Goal: Task Accomplishment & Management: Use online tool/utility

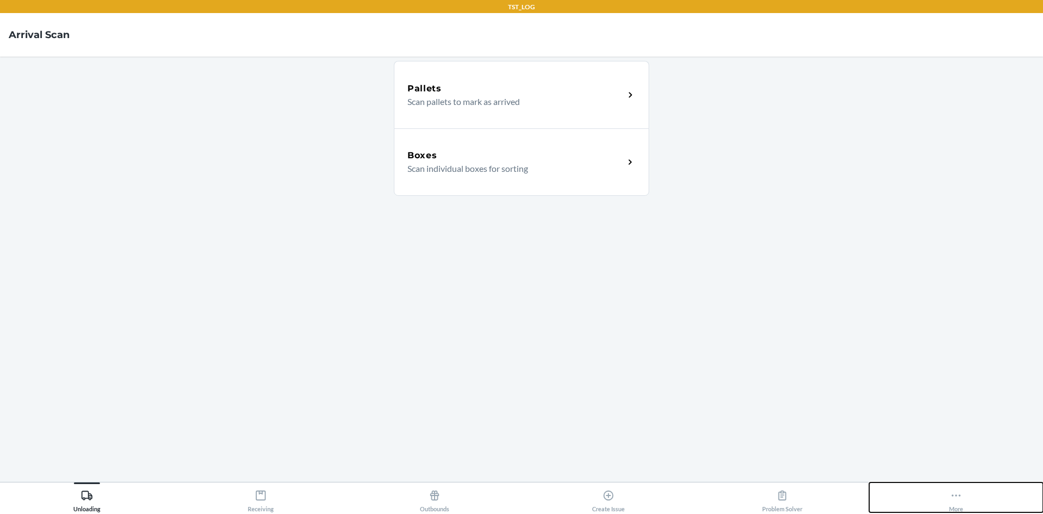
click at [954, 488] on div "More" at bounding box center [956, 498] width 14 height 27
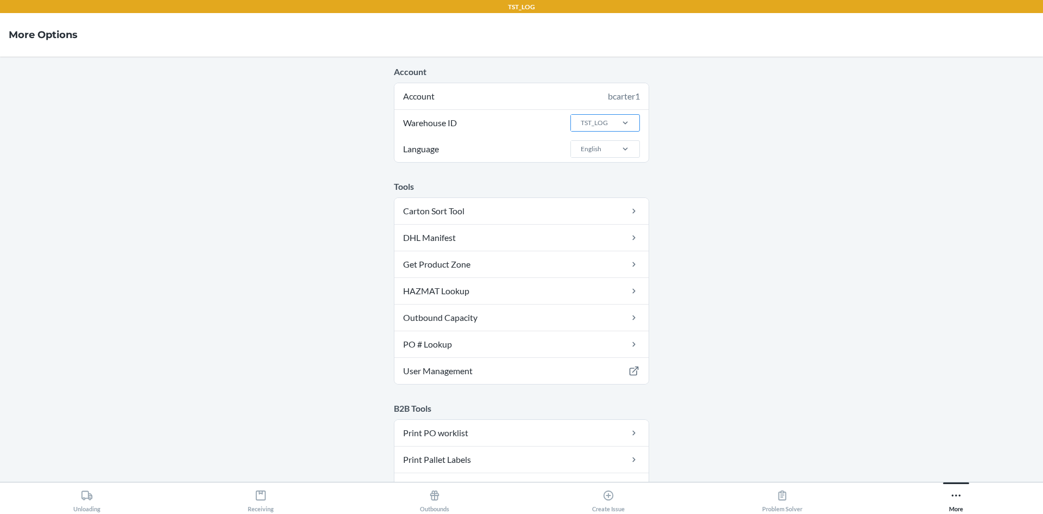
click at [594, 121] on div "TST_LOG" at bounding box center [594, 123] width 27 height 10
click at [581, 121] on input "Warehouse ID TST_LOG" at bounding box center [580, 123] width 1 height 10
click at [604, 252] on div "LAX1RS" at bounding box center [608, 251] width 59 height 21
click at [581, 128] on input "Warehouse ID option LAX1RS focused, 14 of 25. 25 results available. Use Up and …" at bounding box center [580, 123] width 1 height 10
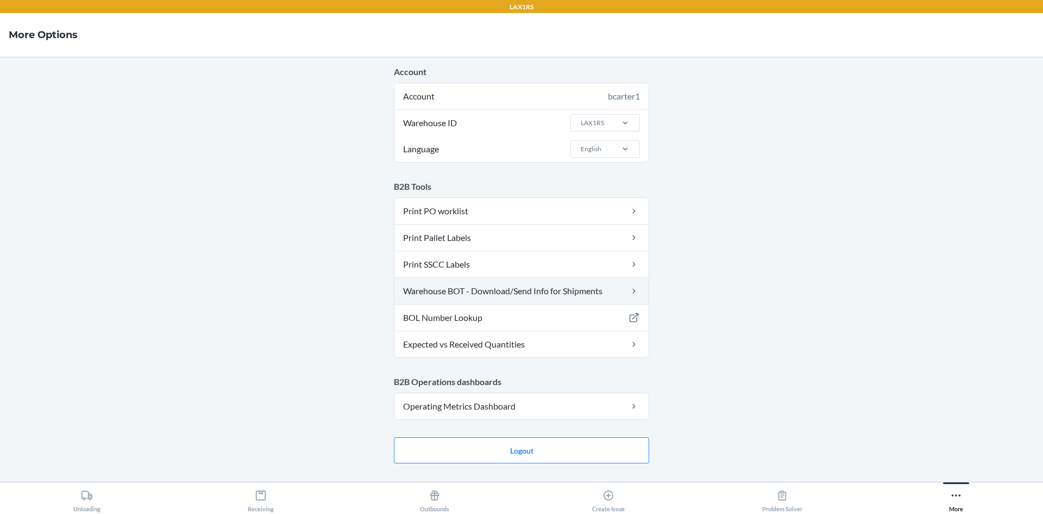
click at [525, 292] on link "Warehouse BOT - Download/Send Info for Shipments" at bounding box center [522, 291] width 254 height 26
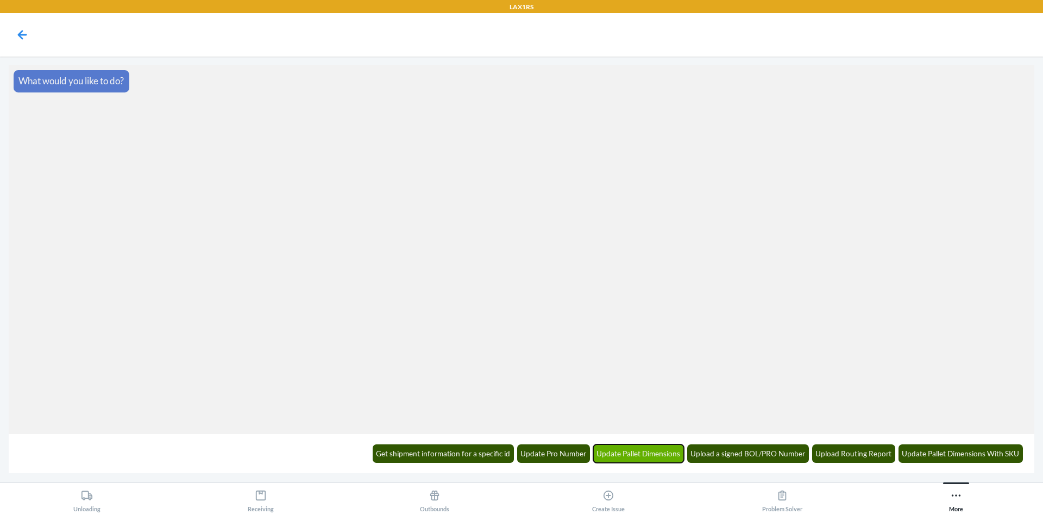
click at [623, 451] on button "Update Pallet Dimensions" at bounding box center [638, 453] width 91 height 18
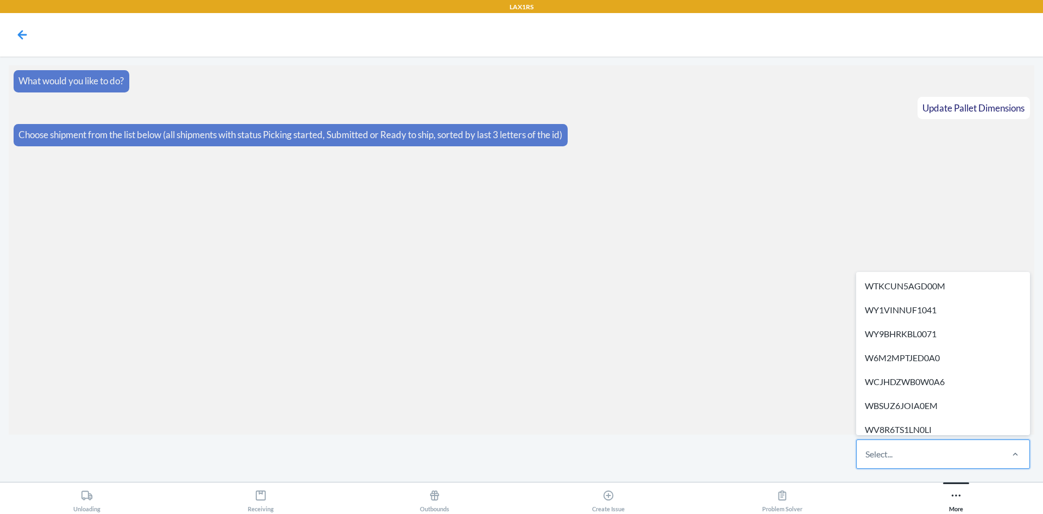
click at [908, 451] on div "Select..." at bounding box center [929, 454] width 145 height 28
click at [867, 451] on input "option WTKCUN5AGD00M focused, 1 of 266. 266 results available. Use Up and Down …" at bounding box center [866, 453] width 1 height 13
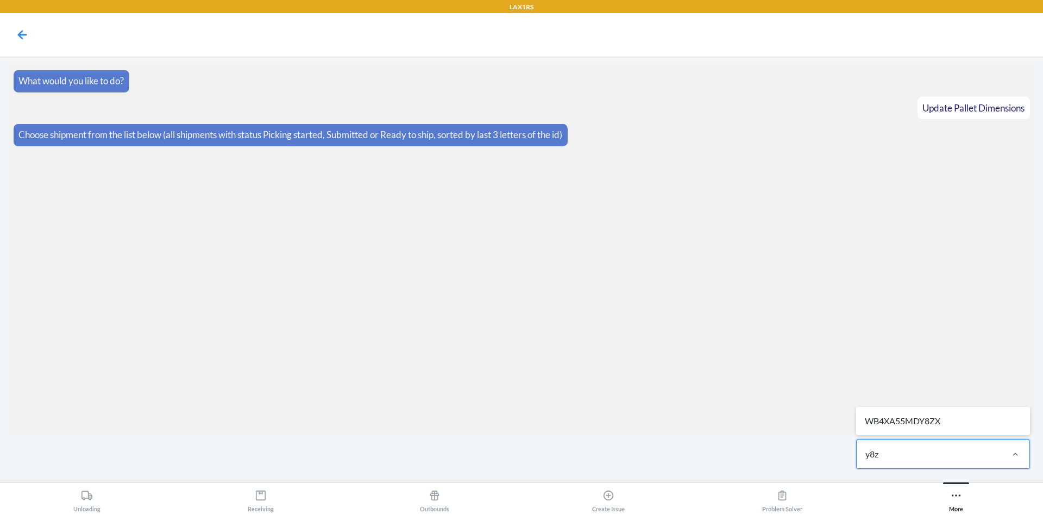
type input "y8zx"
click at [912, 425] on div "WB4XA55MDY8ZX" at bounding box center [944, 421] width 170 height 24
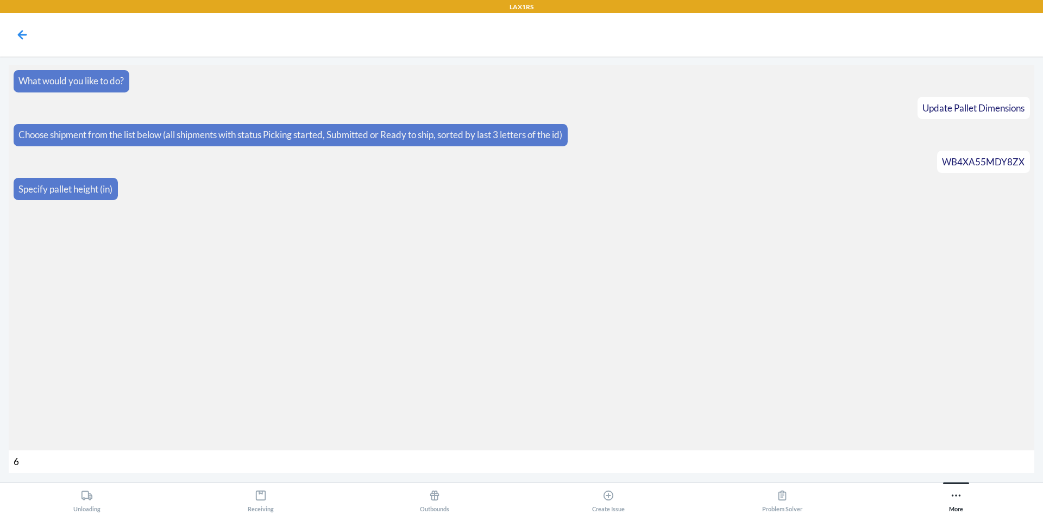
type input "66"
type input "400"
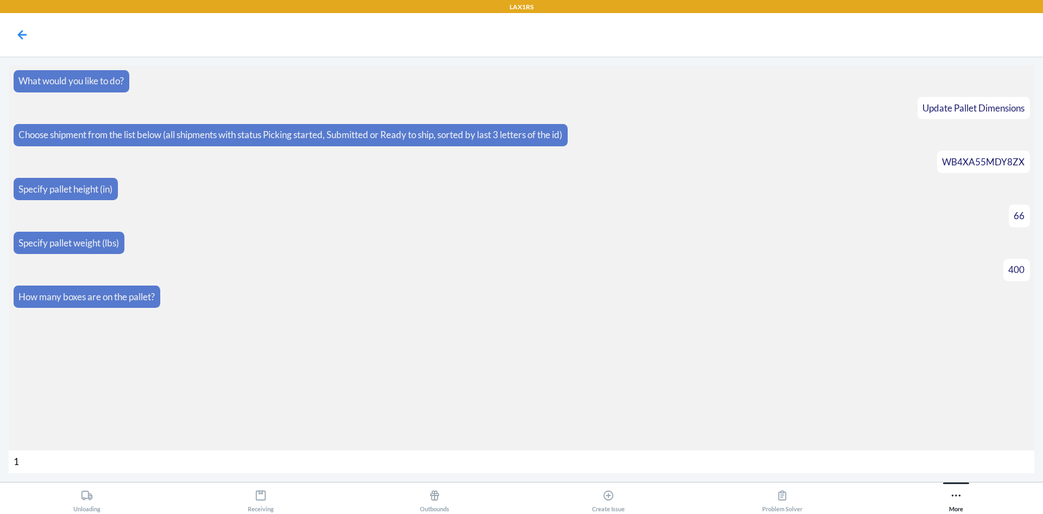
type input "16"
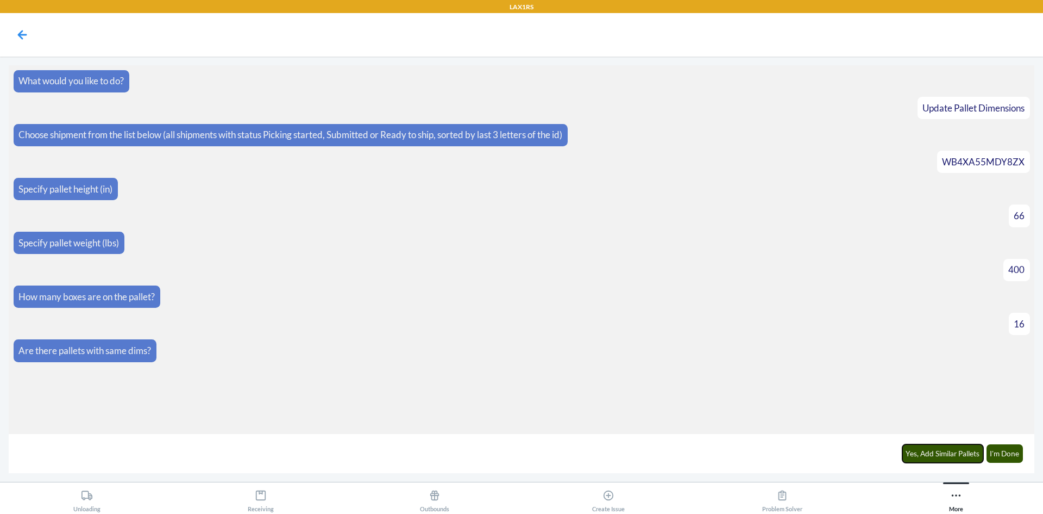
click at [924, 455] on button "Yes, Add Similar Pallets" at bounding box center [944, 453] width 82 height 18
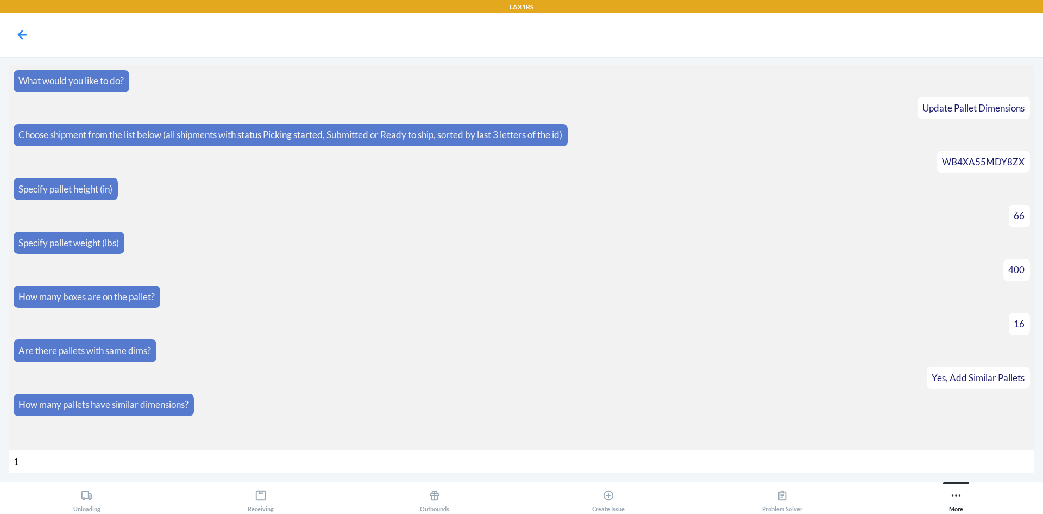
type input "18"
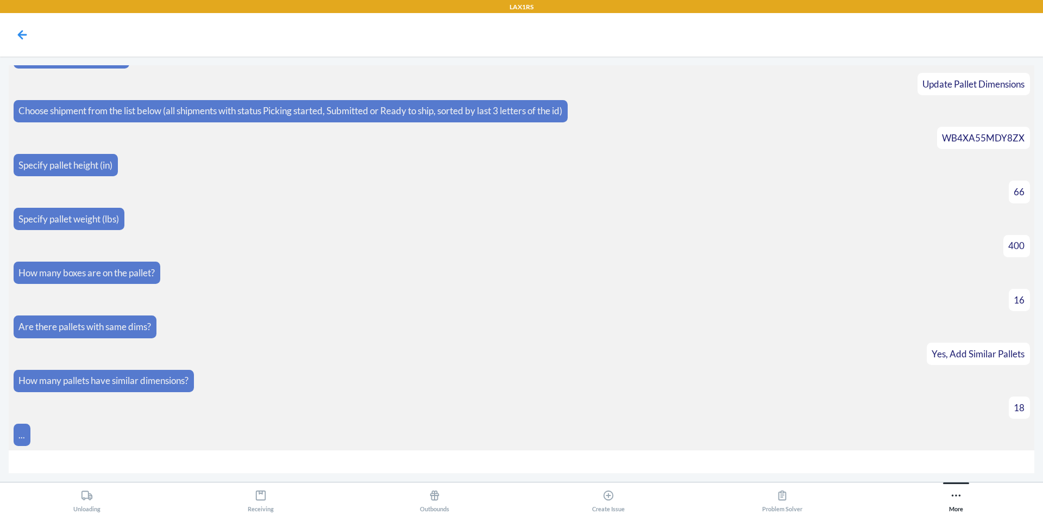
scroll to position [110, 0]
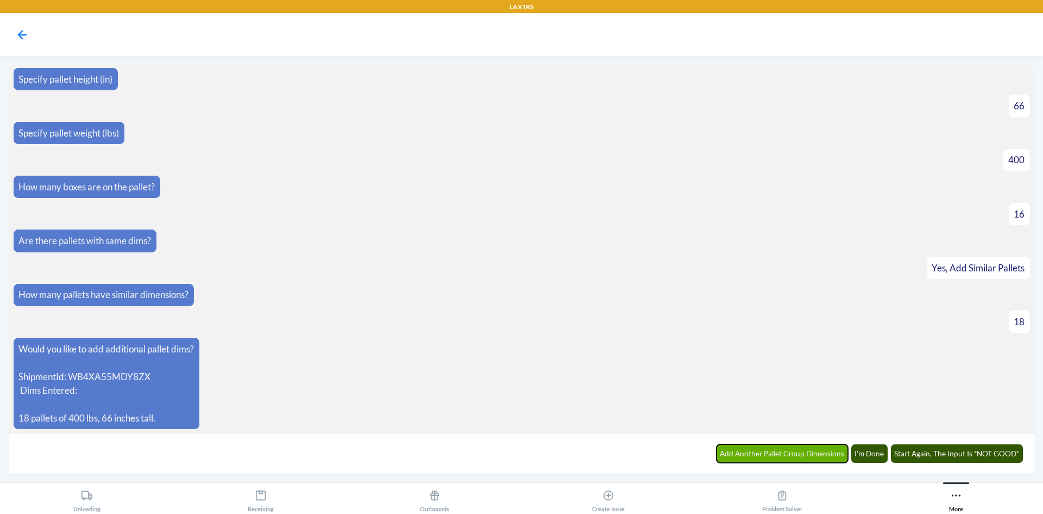
click at [767, 457] on button "Add Another Pallet Group Dimensions" at bounding box center [783, 453] width 132 height 18
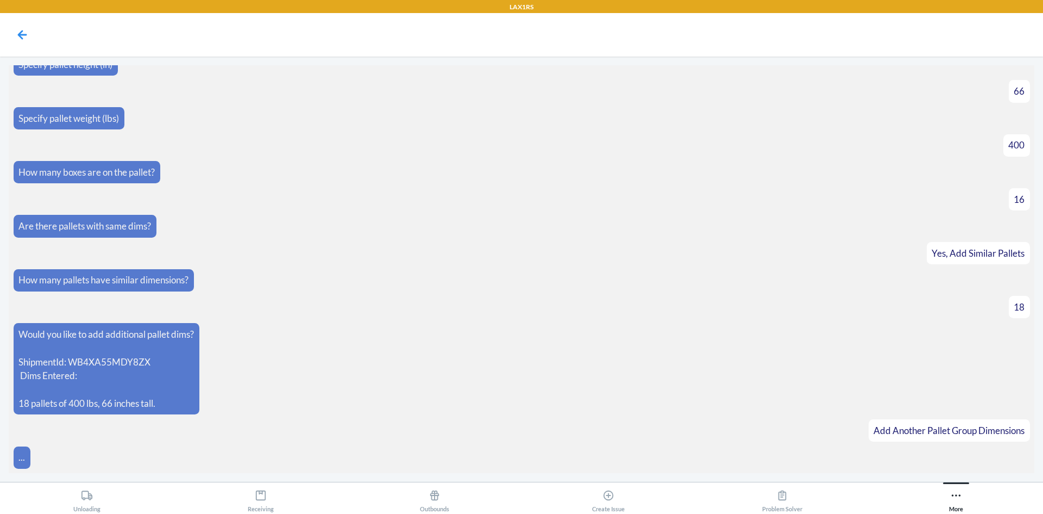
scroll to position [147, 0]
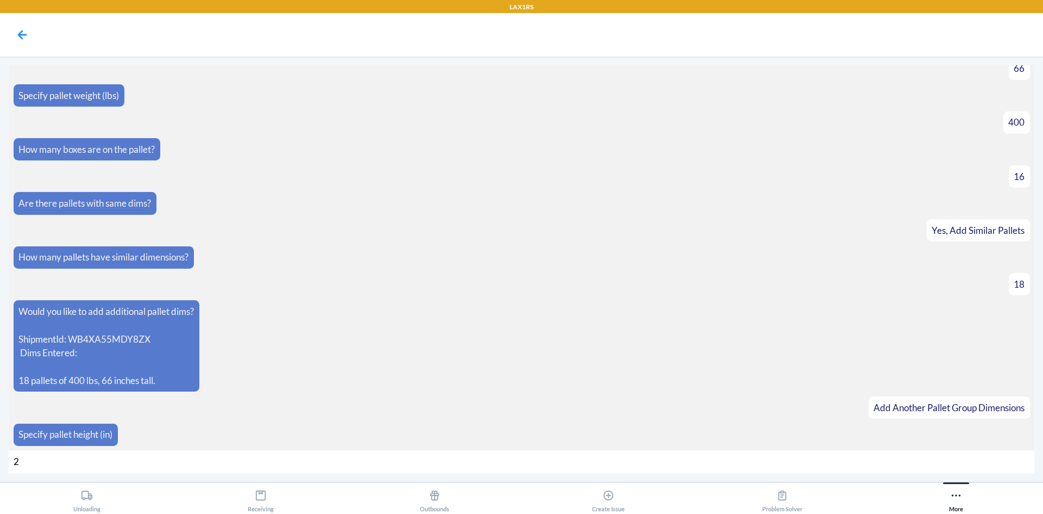
type input "20"
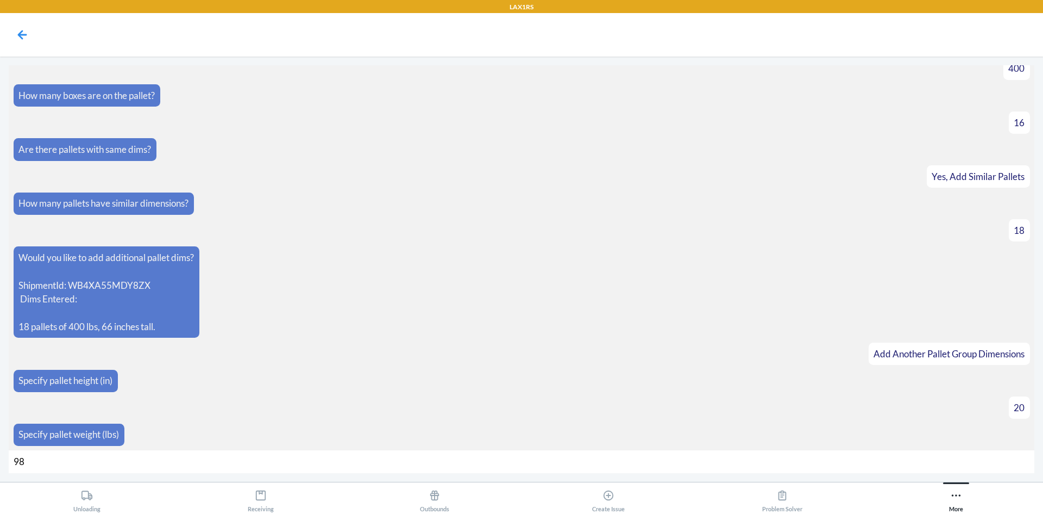
type input "981"
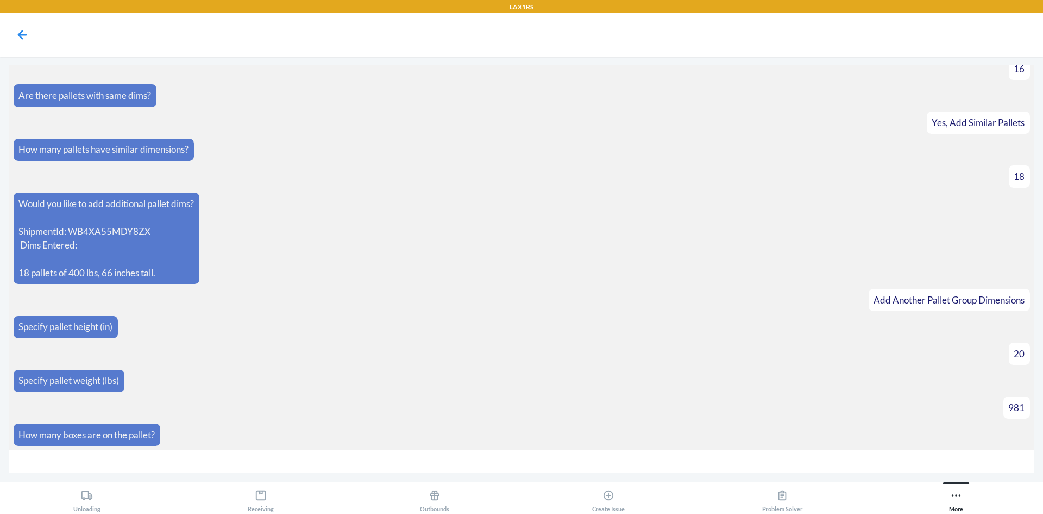
type input "3"
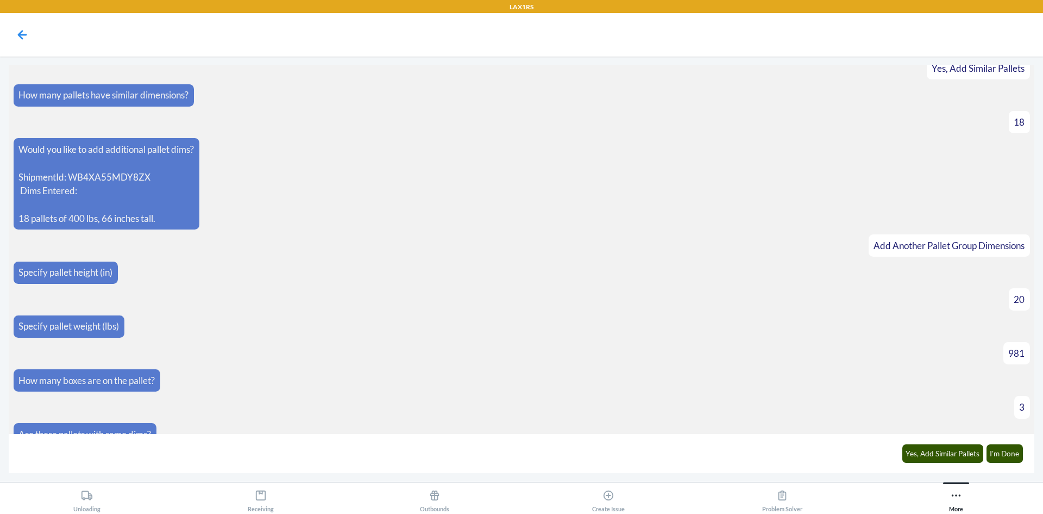
scroll to position [326, 0]
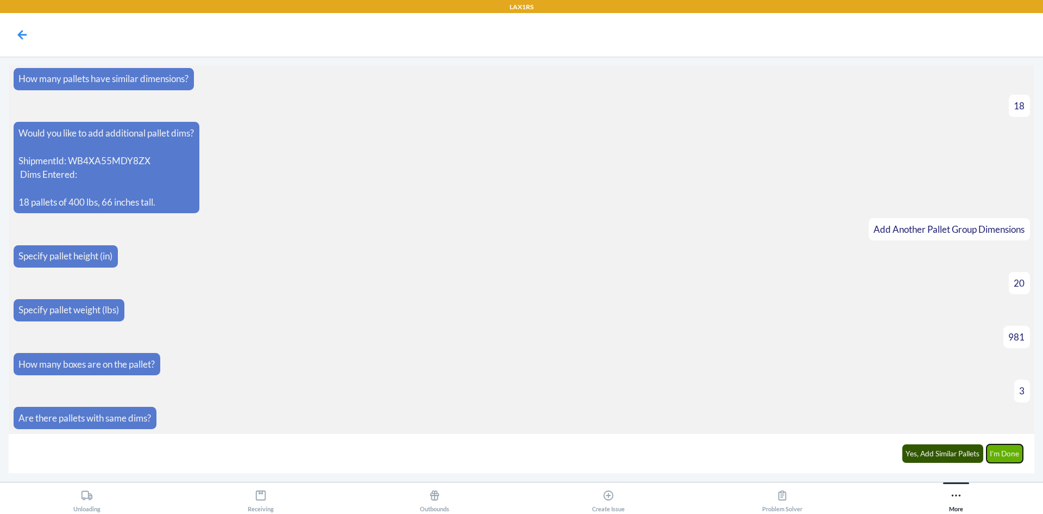
click at [1021, 448] on button "I'm Done" at bounding box center [1005, 453] width 37 height 18
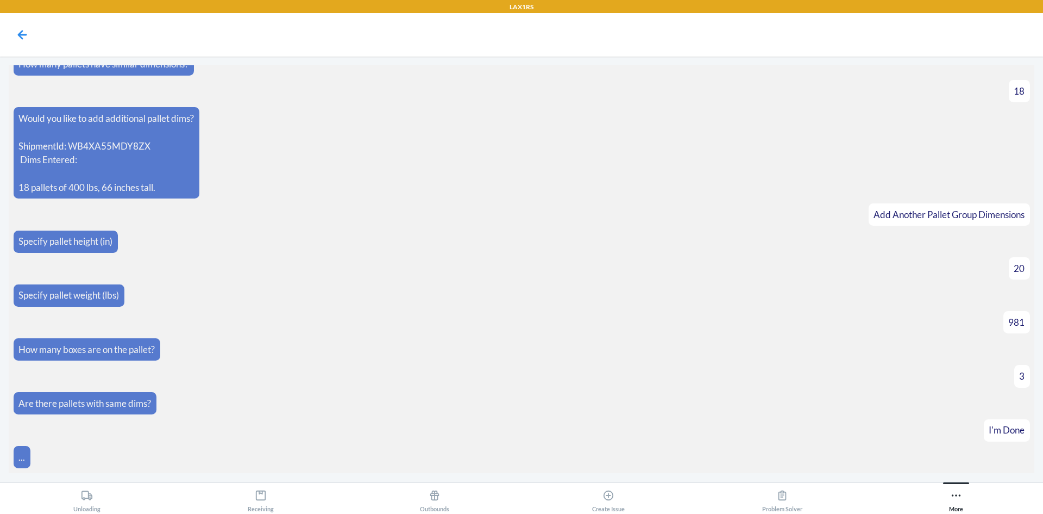
scroll to position [476, 0]
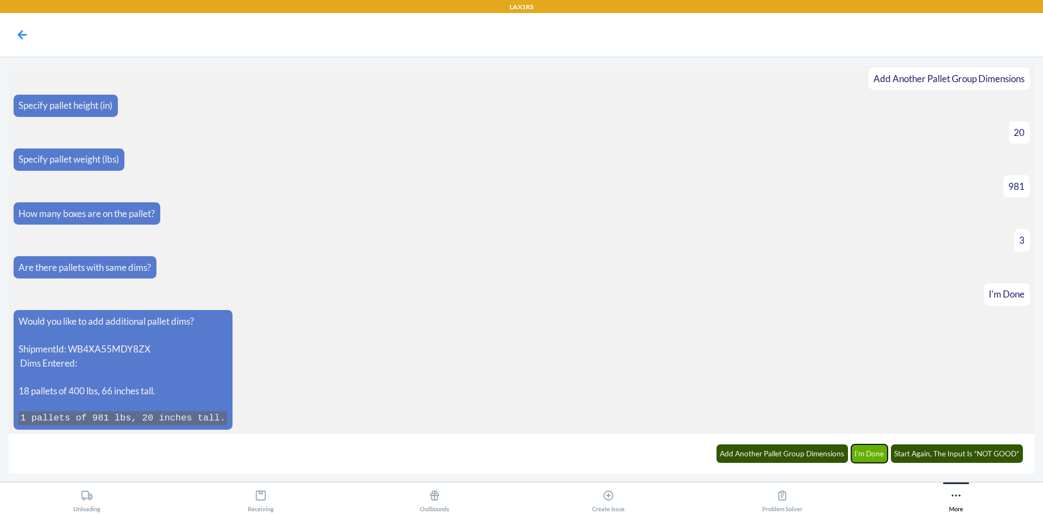
click at [867, 450] on button "I'm Done" at bounding box center [870, 453] width 37 height 18
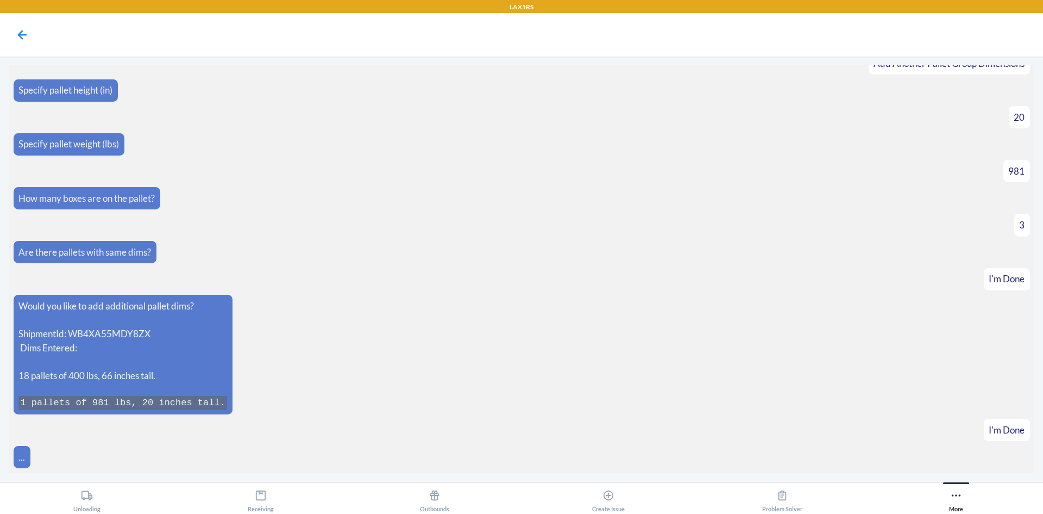
scroll to position [530, 0]
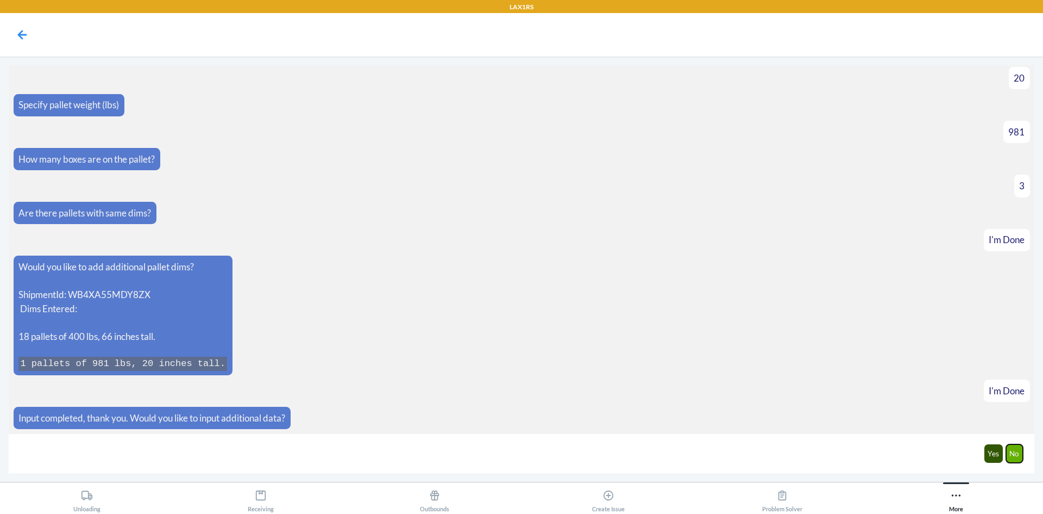
click at [1017, 454] on button "No" at bounding box center [1015, 453] width 17 height 18
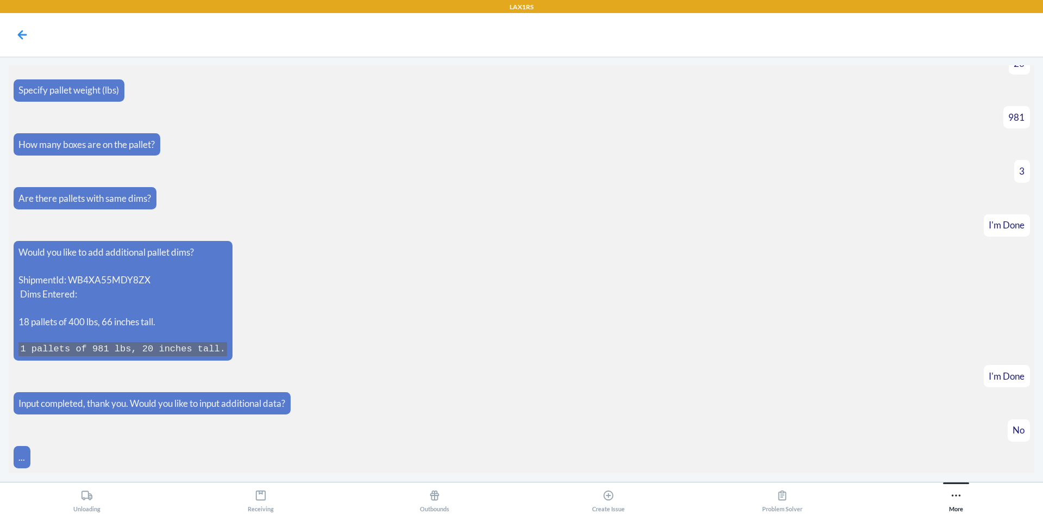
scroll to position [584, 0]
